Goal: Check status: Check status

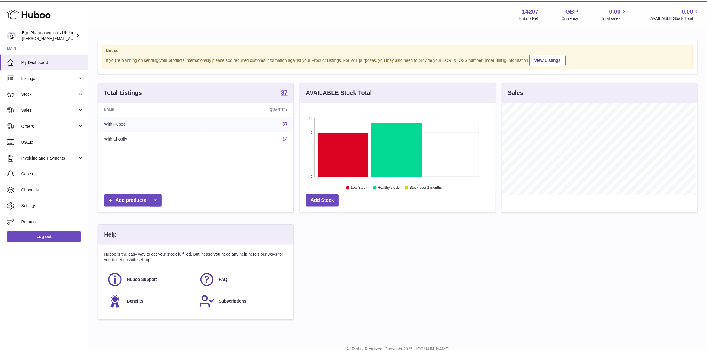
scroll to position [92, 197]
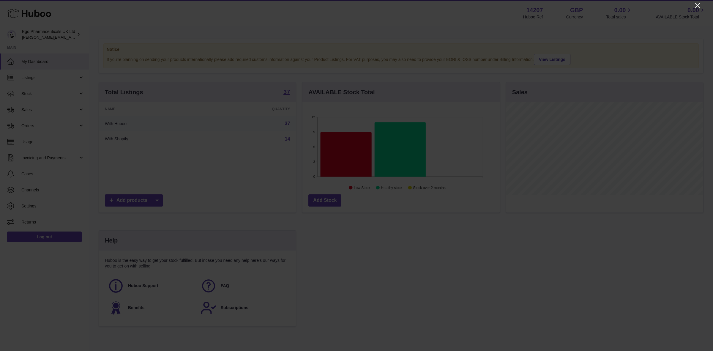
click at [697, 5] on icon "Close" at bounding box center [697, 5] width 5 height 5
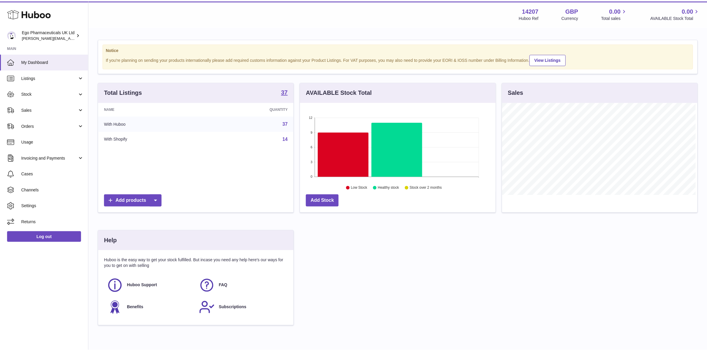
scroll to position [296867, 296765]
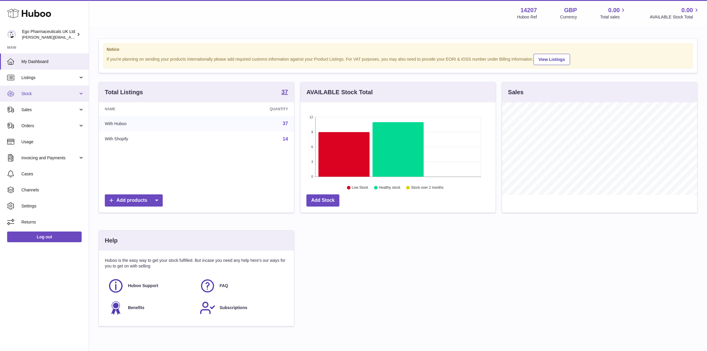
click at [22, 91] on span "Stock" at bounding box center [49, 94] width 57 height 6
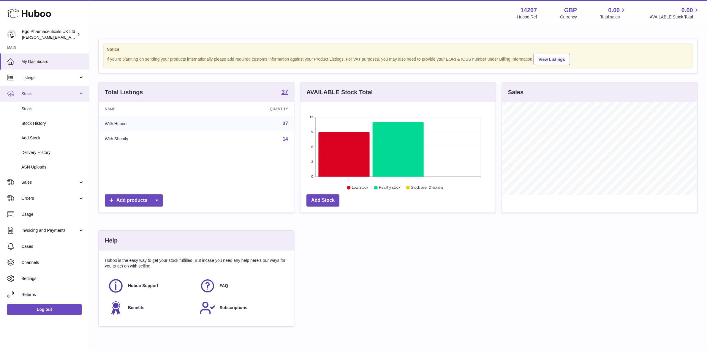
click at [22, 91] on span "Stock" at bounding box center [49, 94] width 57 height 6
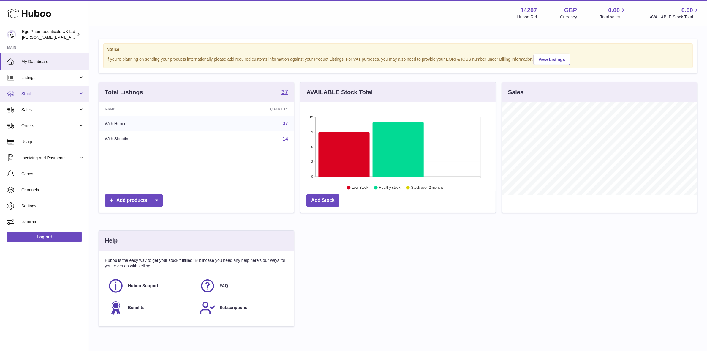
click at [22, 91] on span "Stock" at bounding box center [49, 94] width 57 height 6
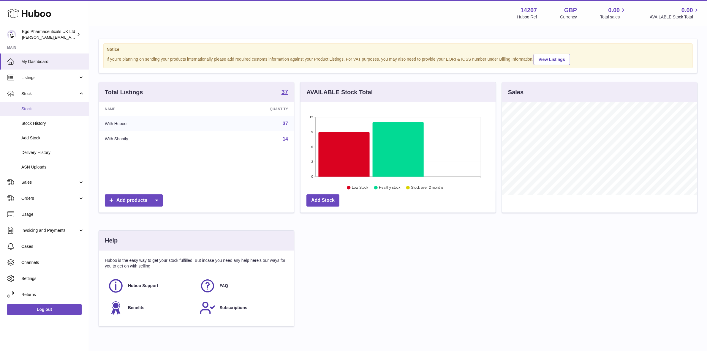
click at [21, 106] on span "Stock" at bounding box center [52, 109] width 63 height 6
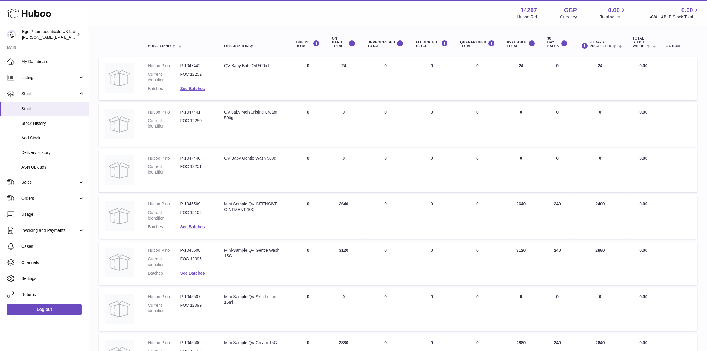
scroll to position [74, 0]
